Goal: Complete application form: Complete application form

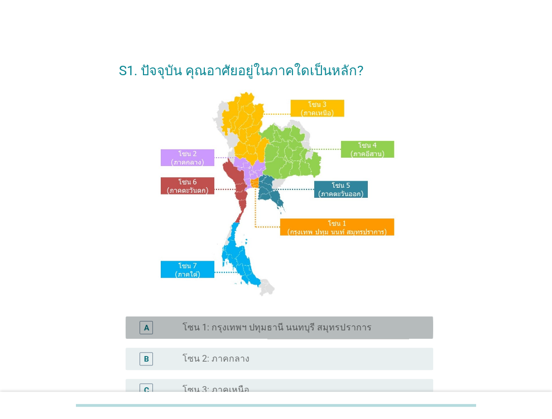
click at [233, 331] on label "โซน 1: กรุงเทพฯ ปทุมธานี นนทบุรี สมุทรปราการ" at bounding box center [276, 327] width 189 height 11
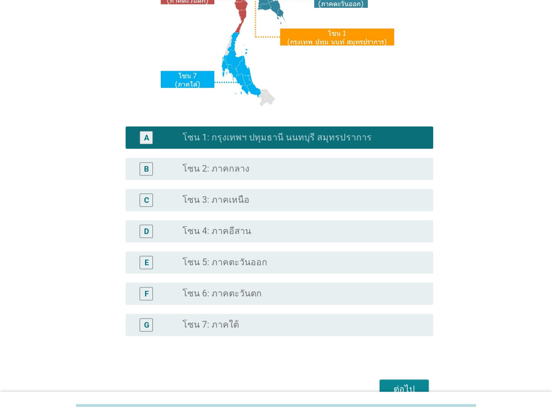
scroll to position [197, 0]
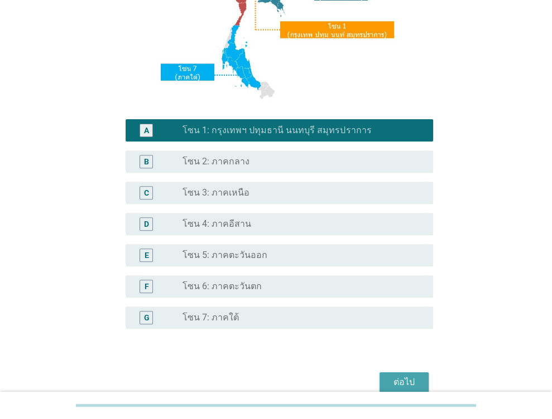
click at [408, 381] on div "ต่อไป" at bounding box center [403, 382] width 31 height 13
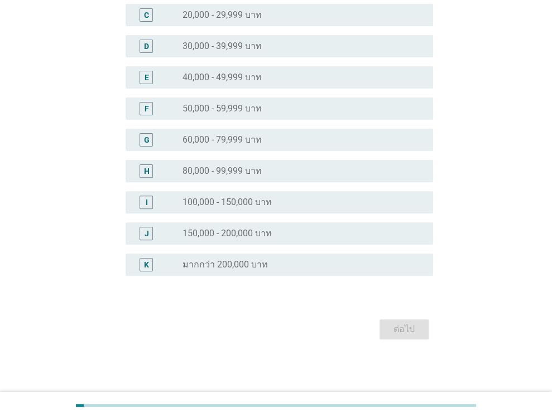
scroll to position [0, 0]
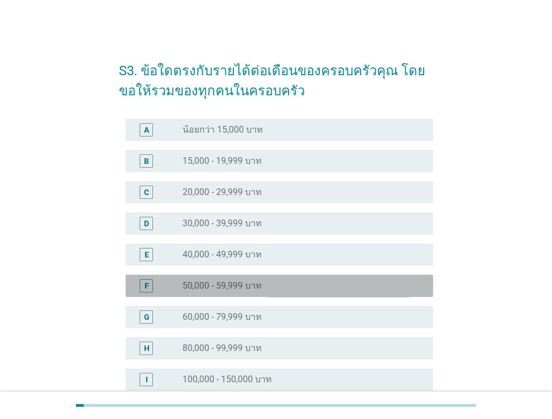
click at [378, 278] on div "F radio_button_unchecked 50,000 - 59,999 บาท" at bounding box center [279, 286] width 307 height 22
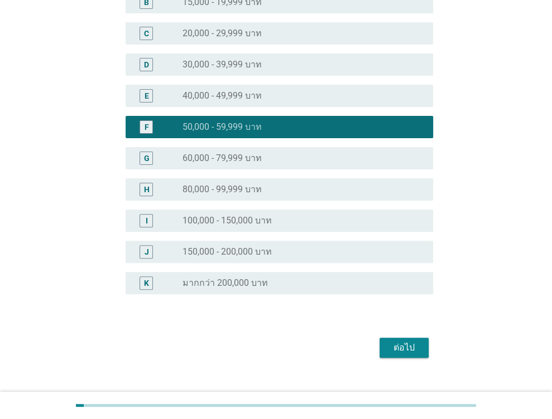
scroll to position [177, 0]
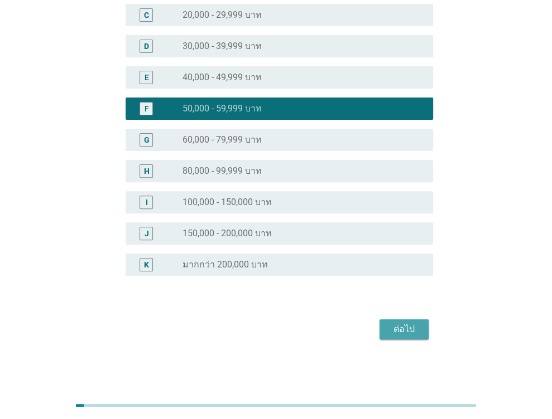
click at [405, 325] on div "ต่อไป" at bounding box center [403, 329] width 31 height 13
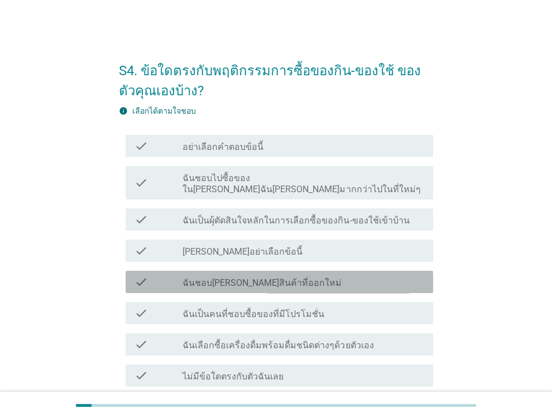
click at [323, 276] on div "check_box_outline_blank ฉันชอบ[PERSON_NAME]สินค้าที่ออกใหม่" at bounding box center [303, 282] width 242 height 13
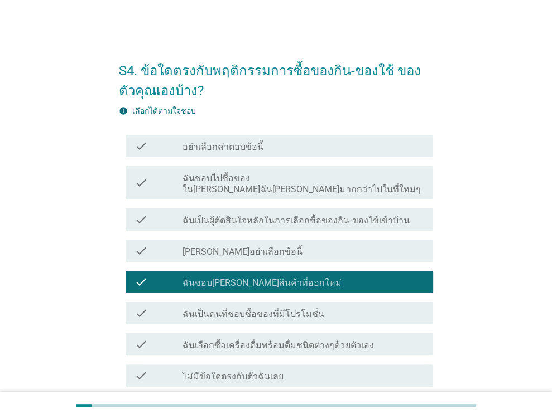
scroll to position [86, 0]
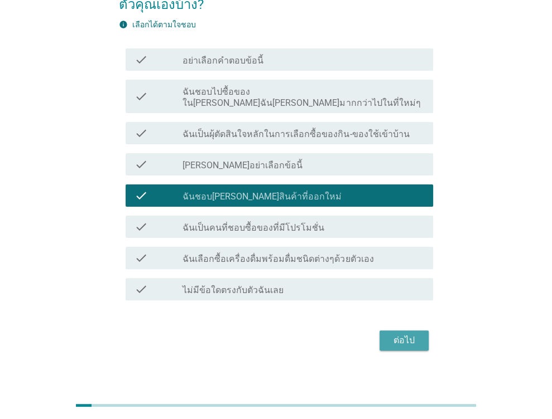
click at [403, 334] on div "ต่อไป" at bounding box center [403, 340] width 31 height 13
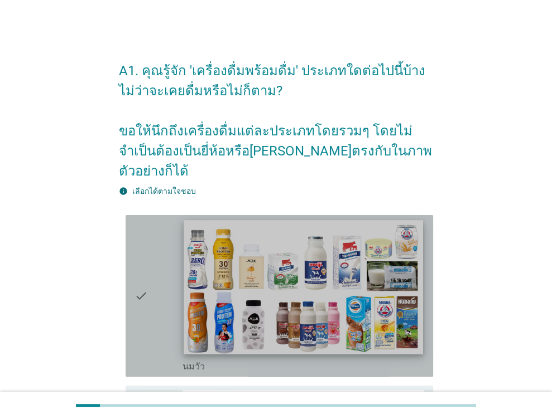
click at [313, 305] on img at bounding box center [303, 287] width 239 height 134
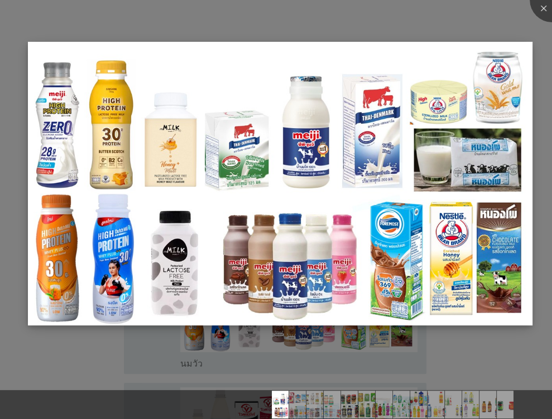
click at [381, 287] on img at bounding box center [280, 183] width 504 height 283
click at [538, 12] on div at bounding box center [551, 0] width 45 height 45
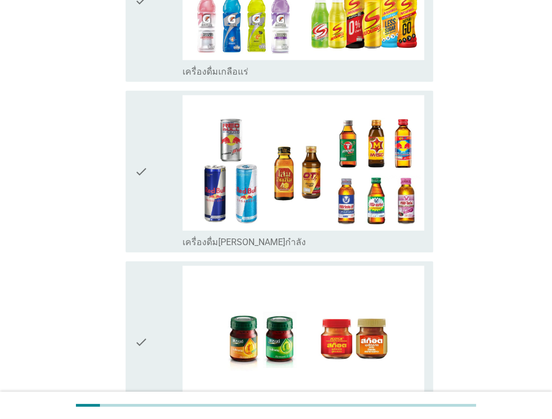
scroll to position [2316, 0]
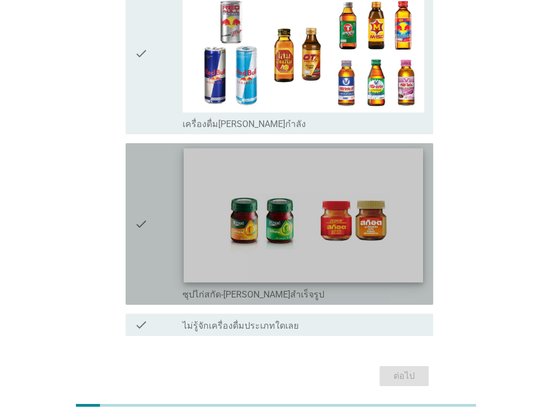
click at [379, 167] on img at bounding box center [303, 215] width 239 height 134
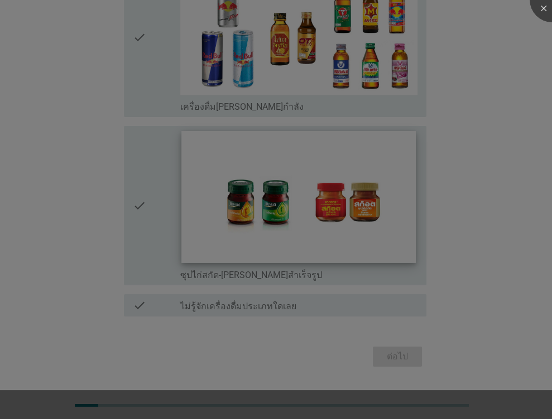
scroll to position [2271, 0]
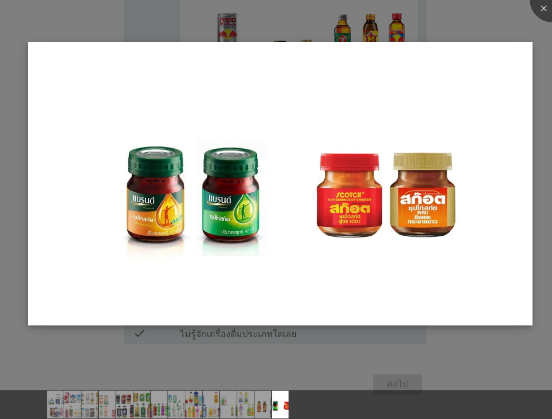
click at [435, 305] on img at bounding box center [280, 183] width 504 height 283
click at [435, 202] on img at bounding box center [280, 183] width 504 height 283
click at [540, 7] on div at bounding box center [551, 0] width 45 height 45
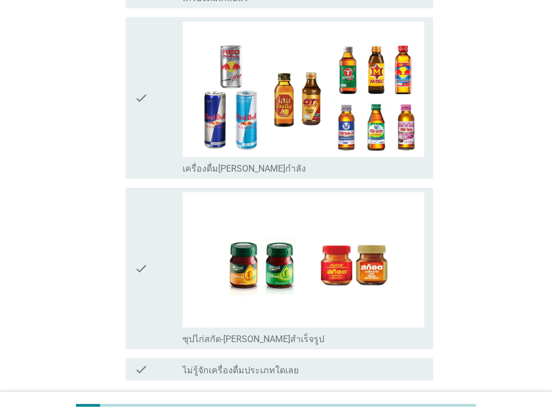
click at [393, 408] on div "ต่อไป" at bounding box center [276, 421] width 314 height 27
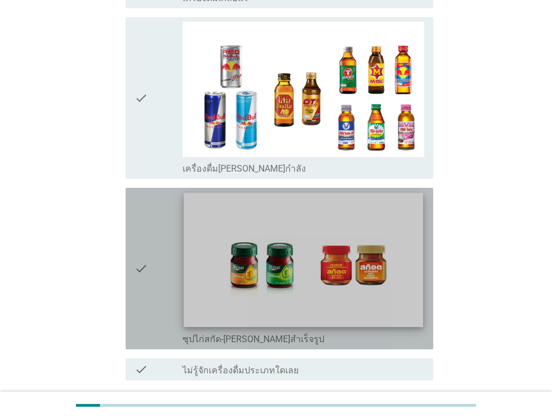
click at [331, 223] on img at bounding box center [303, 260] width 239 height 134
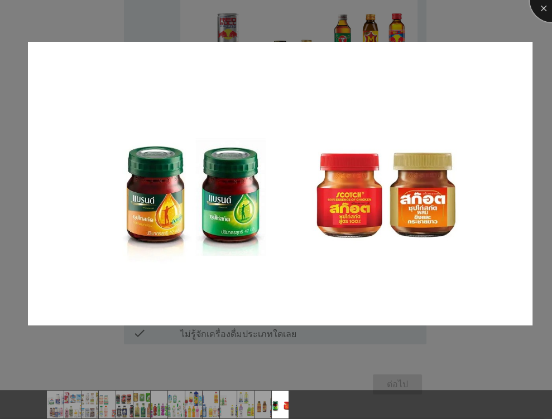
click at [541, 4] on div at bounding box center [551, 0] width 45 height 45
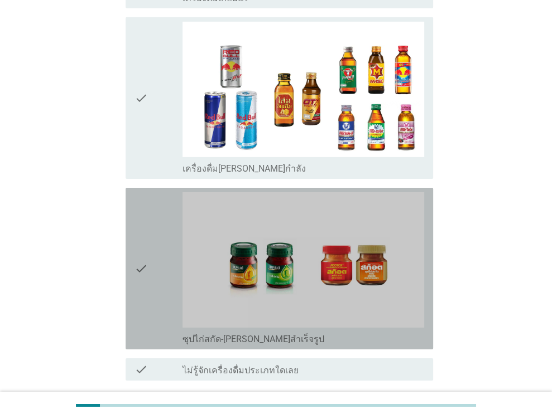
click at [139, 210] on icon "check" at bounding box center [140, 268] width 13 height 153
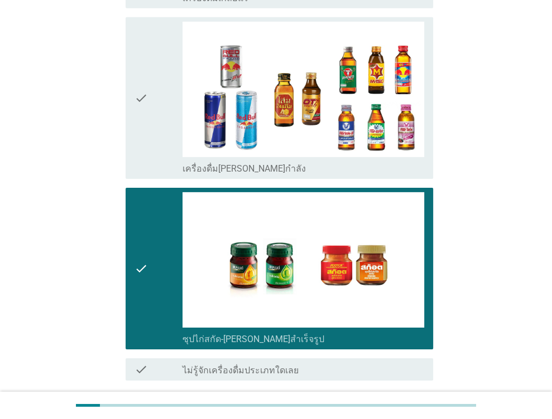
click at [412, 414] on div "ต่อไป" at bounding box center [403, 420] width 31 height 13
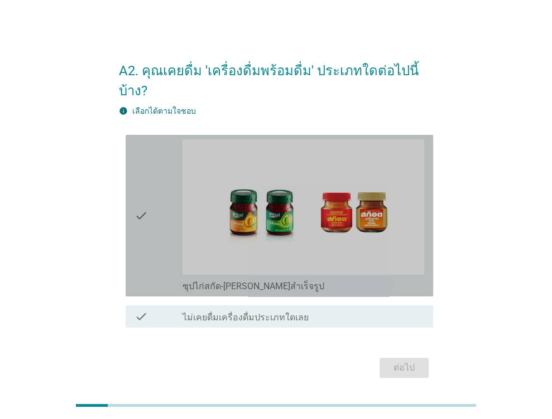
click at [153, 191] on div "check" at bounding box center [158, 215] width 49 height 153
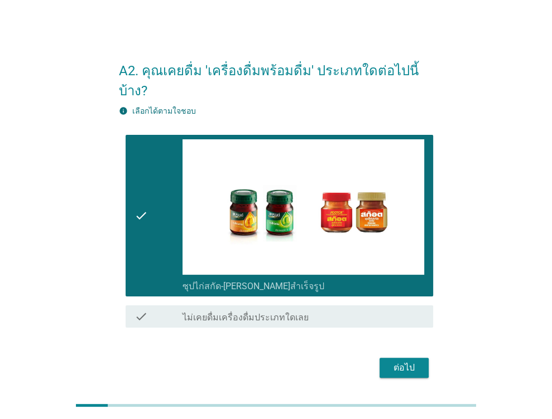
click at [406, 361] on div "ต่อไป" at bounding box center [403, 367] width 31 height 13
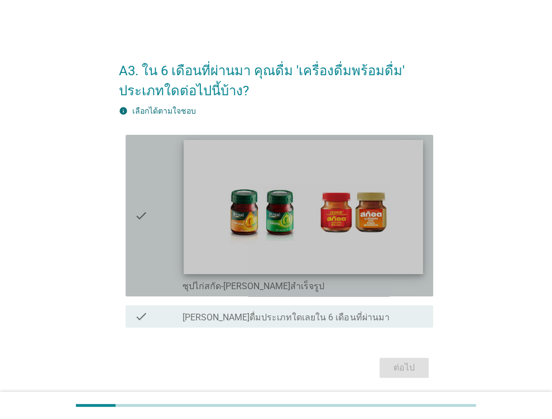
click at [392, 211] on img at bounding box center [303, 207] width 239 height 134
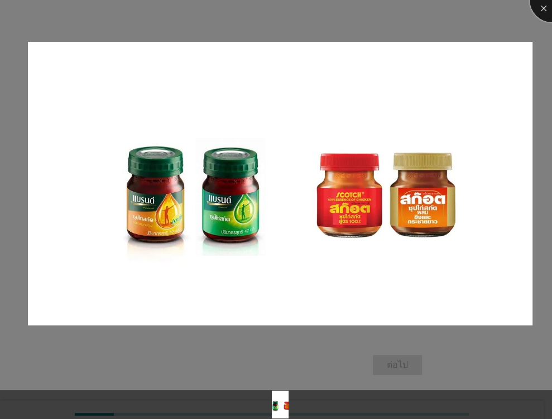
click at [544, 4] on div at bounding box center [551, 0] width 45 height 45
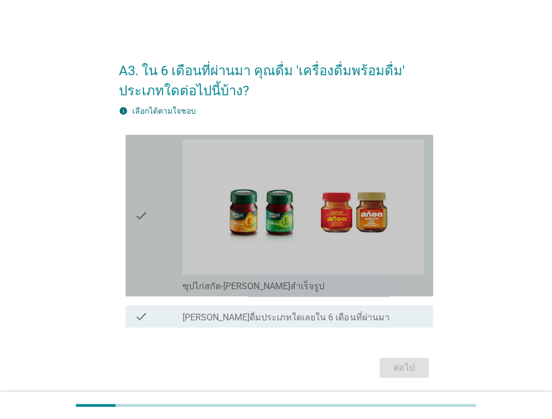
click at [176, 217] on div "check" at bounding box center [158, 215] width 49 height 153
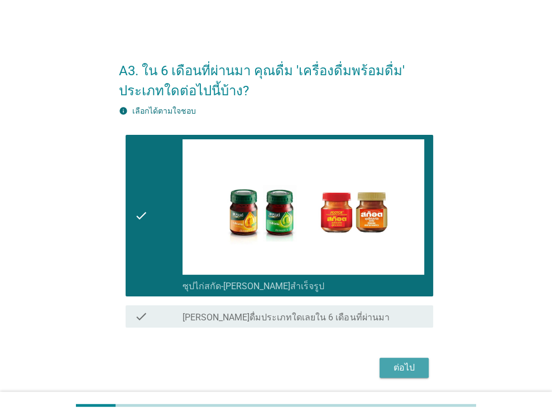
click at [412, 361] on div "ต่อไป" at bounding box center [403, 367] width 31 height 13
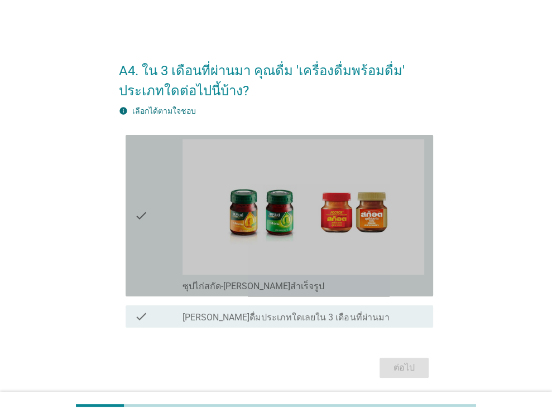
click at [163, 204] on div "check" at bounding box center [158, 215] width 49 height 153
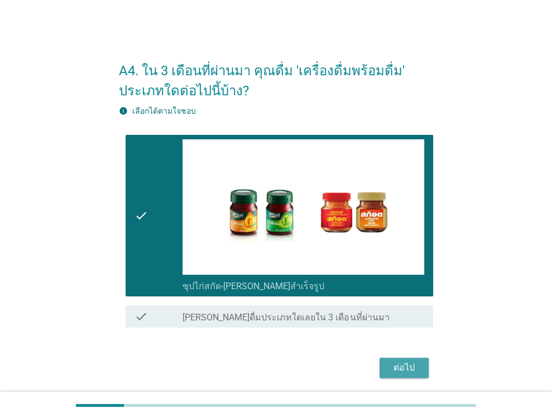
click at [397, 363] on div "ต่อไป" at bounding box center [403, 367] width 31 height 13
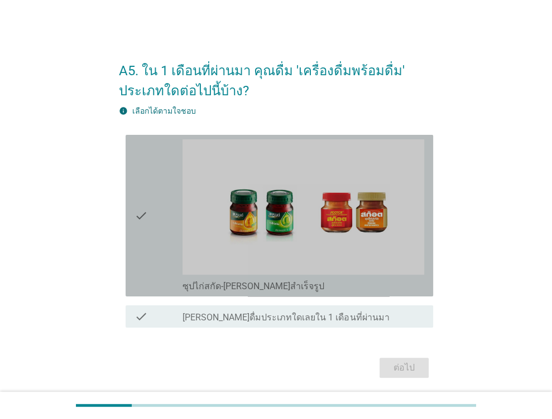
click at [161, 196] on div "check" at bounding box center [158, 215] width 49 height 153
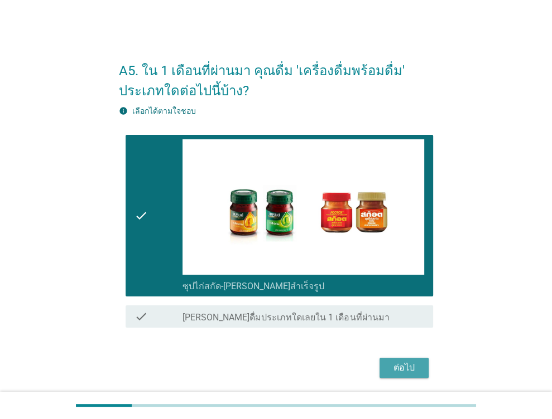
click at [398, 368] on div "ต่อไป" at bounding box center [403, 367] width 31 height 13
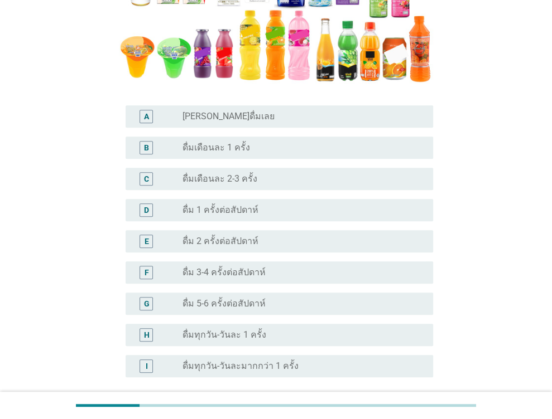
scroll to position [361, 0]
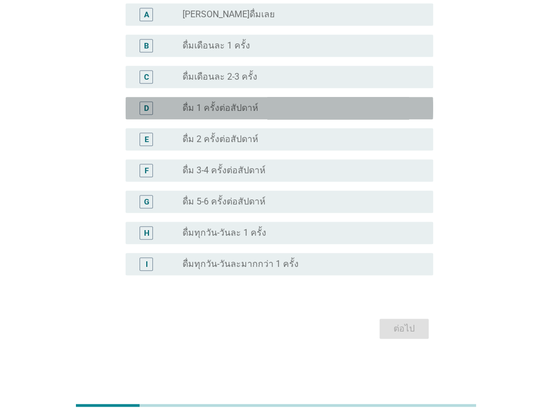
click at [318, 119] on div "D radio_button_unchecked ดื่ม 1 ครั้งต่อสัปดาห์" at bounding box center [279, 108] width 307 height 22
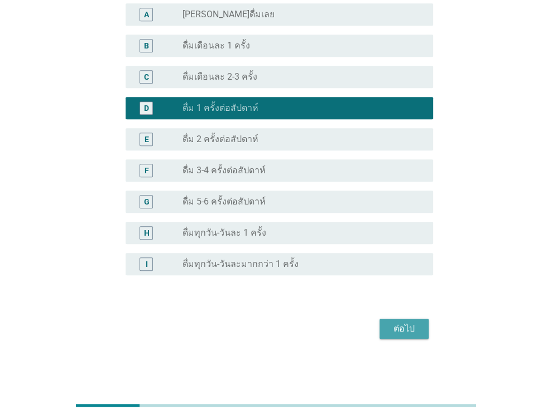
click at [413, 329] on div "ต่อไป" at bounding box center [403, 328] width 31 height 13
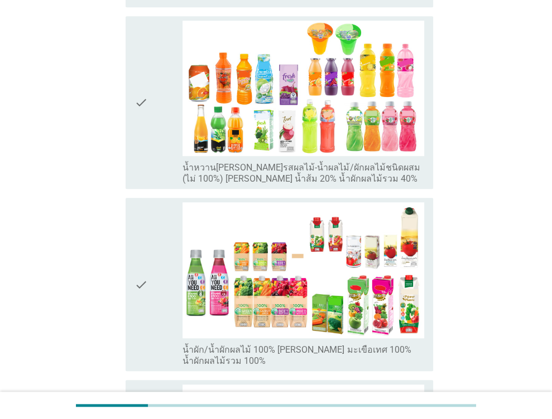
scroll to position [0, 0]
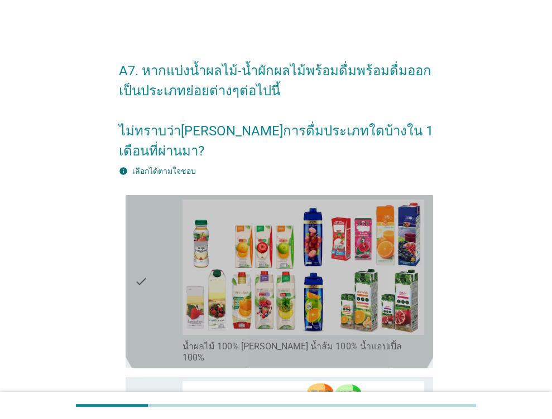
click at [161, 257] on div "check" at bounding box center [158, 282] width 49 height 164
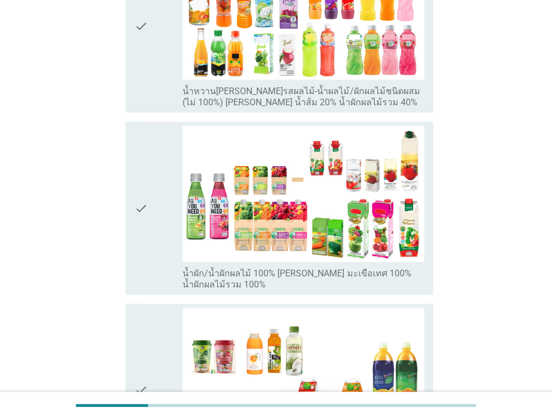
scroll to position [644, 0]
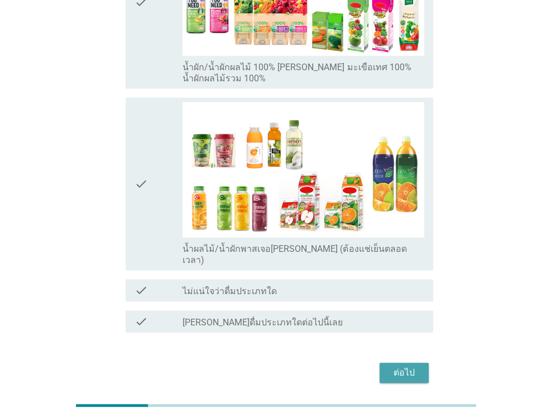
click at [401, 366] on div "ต่อไป" at bounding box center [403, 372] width 31 height 13
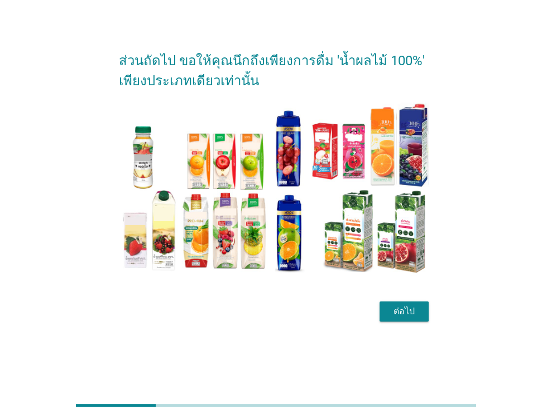
scroll to position [0, 0]
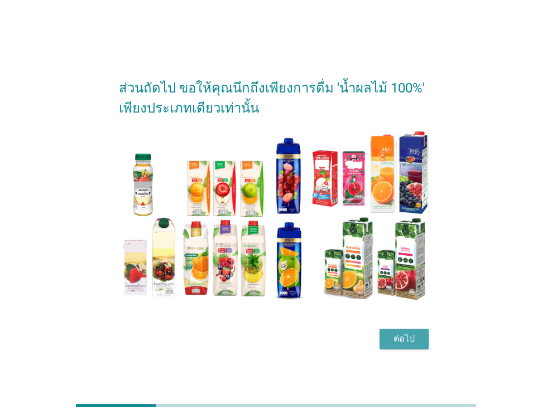
click at [404, 335] on div "ต่อไป" at bounding box center [403, 338] width 31 height 13
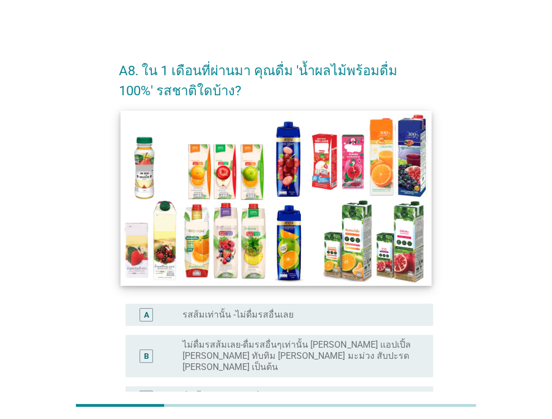
click at [375, 220] on img at bounding box center [275, 197] width 311 height 175
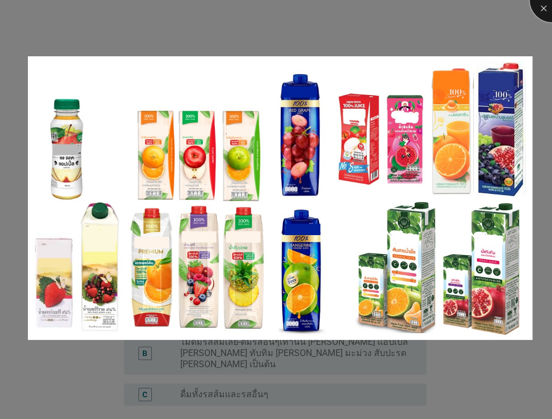
click at [544, 6] on div at bounding box center [551, 0] width 45 height 45
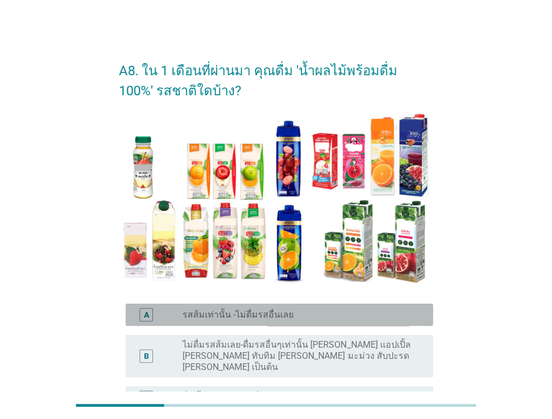
click at [292, 310] on div "radio_button_unchecked รสส้มเท่านั้น -ไม่ดื่มรสอื่นเลย" at bounding box center [298, 315] width 233 height 11
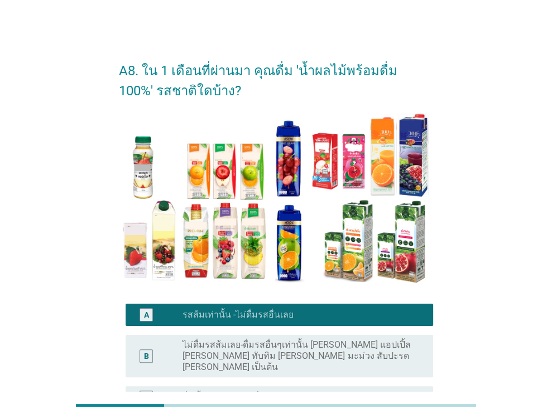
scroll to position [122, 0]
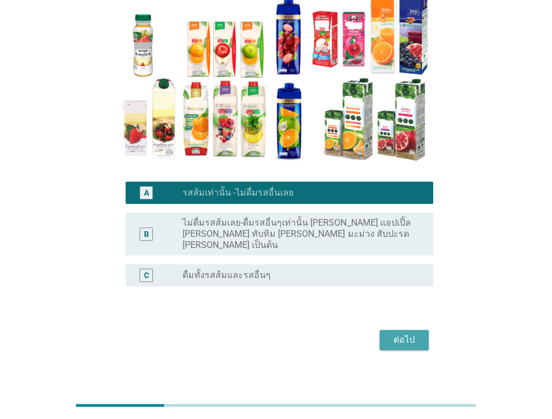
click at [414, 334] on div "ต่อไป" at bounding box center [403, 340] width 31 height 13
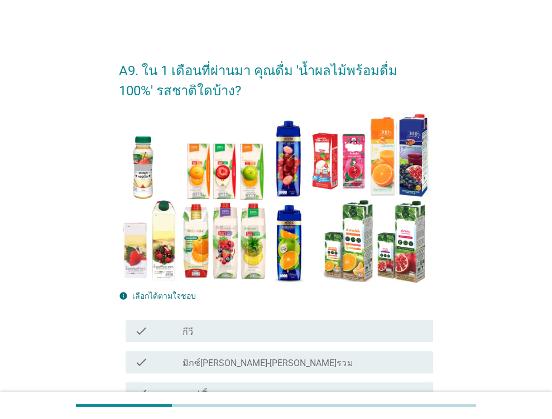
click at [414, 327] on div "check_box_outline_blank กีวี" at bounding box center [303, 331] width 242 height 13
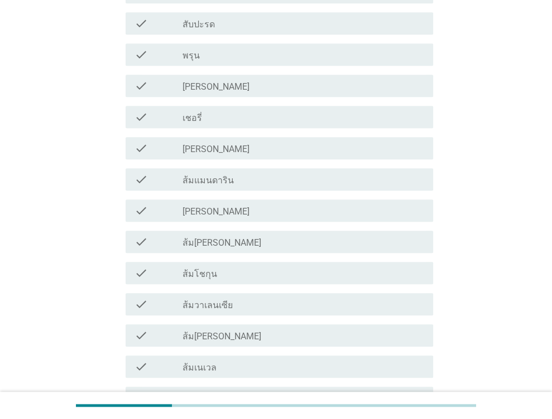
scroll to position [741, 0]
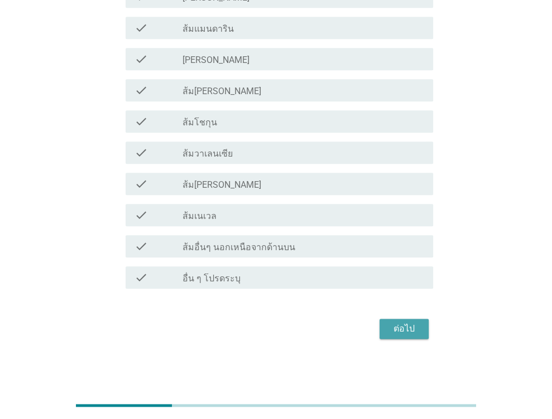
click at [406, 324] on div "ต่อไป" at bounding box center [403, 328] width 31 height 13
